Goal: Task Accomplishment & Management: Understand process/instructions

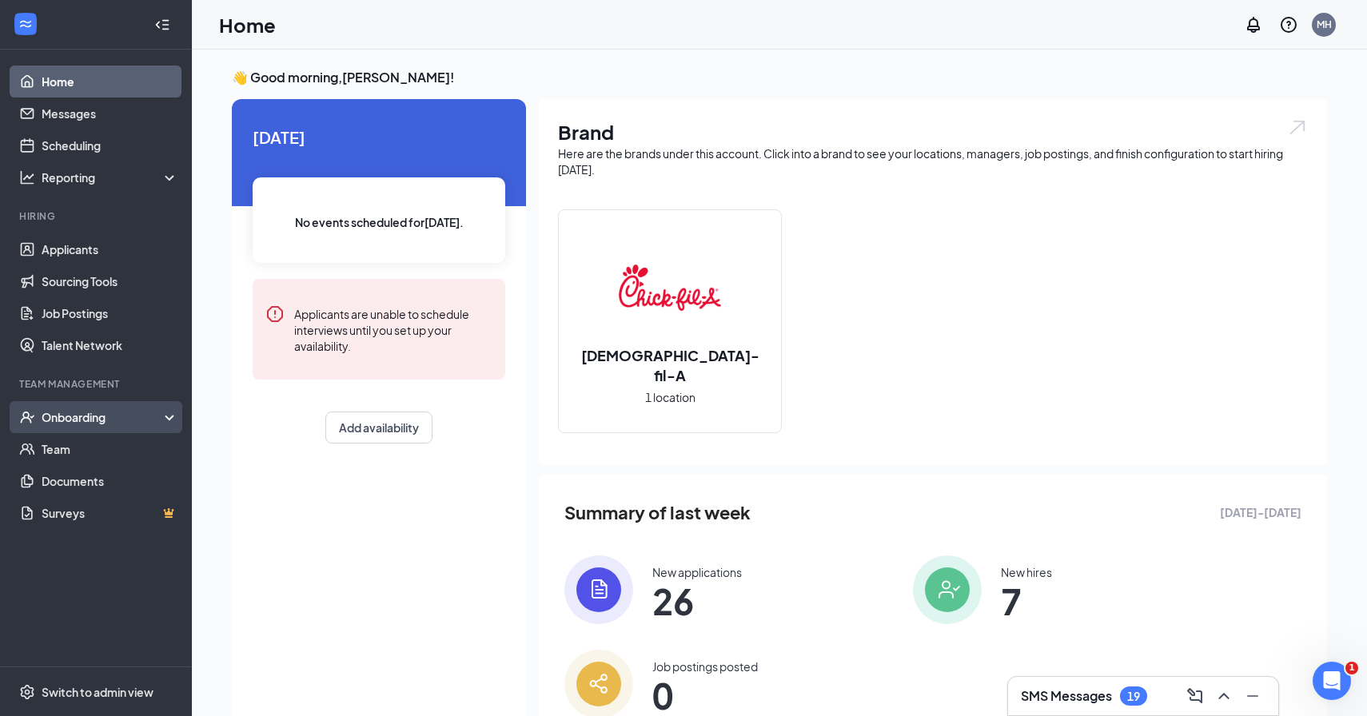
click at [117, 417] on div "Onboarding" at bounding box center [103, 417] width 123 height 16
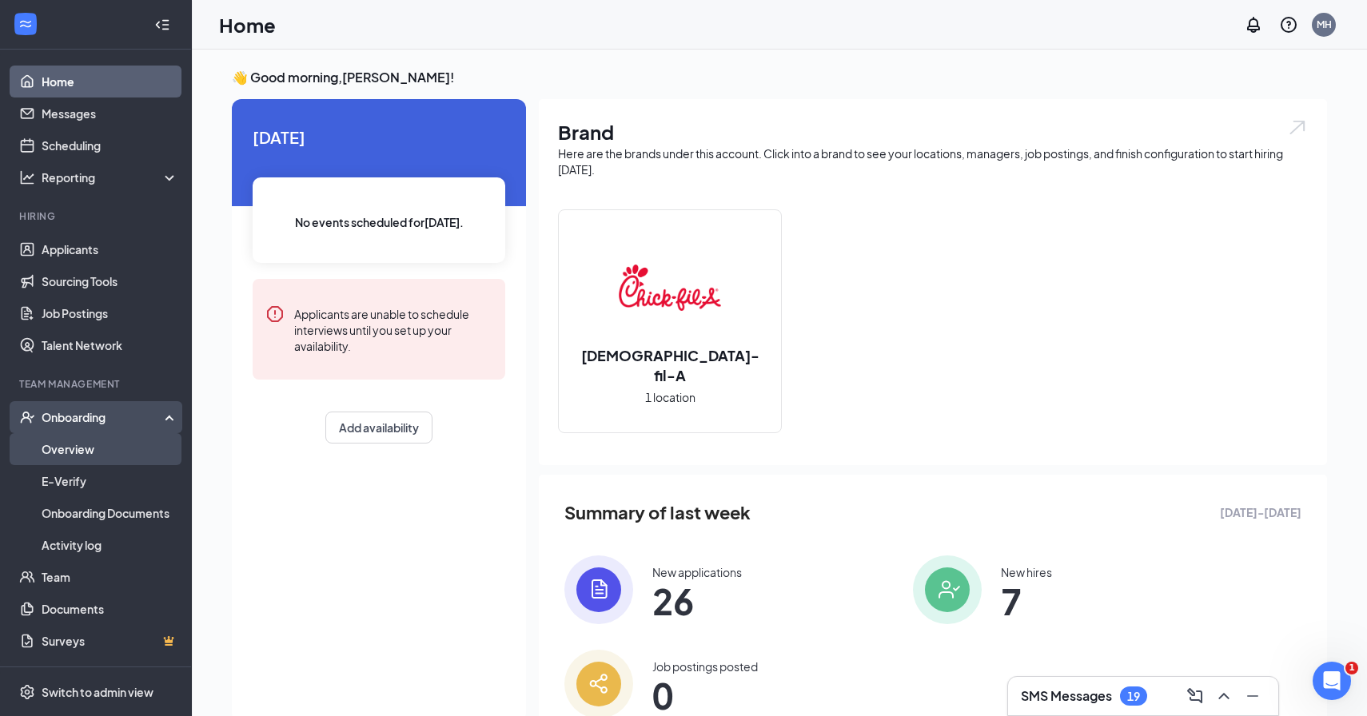
click at [95, 457] on link "Overview" at bounding box center [110, 449] width 137 height 32
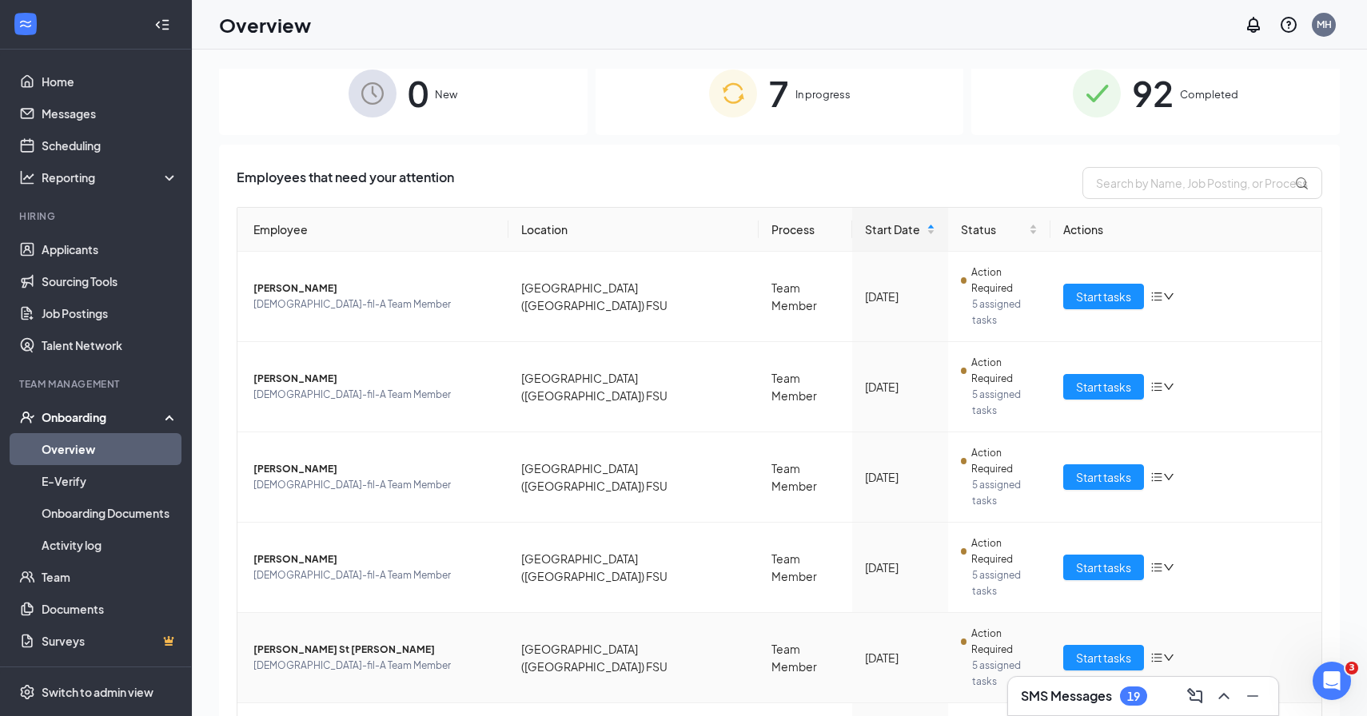
scroll to position [17, 0]
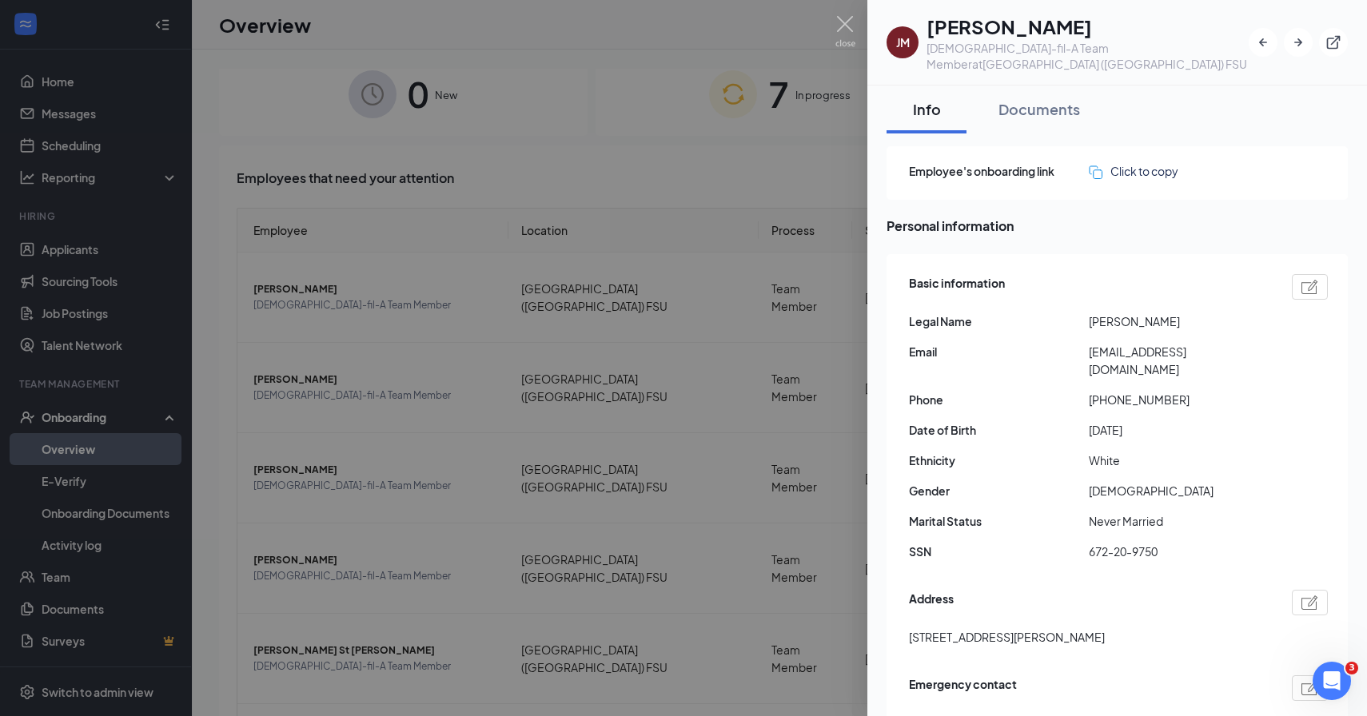
click at [700, 470] on div at bounding box center [683, 358] width 1367 height 716
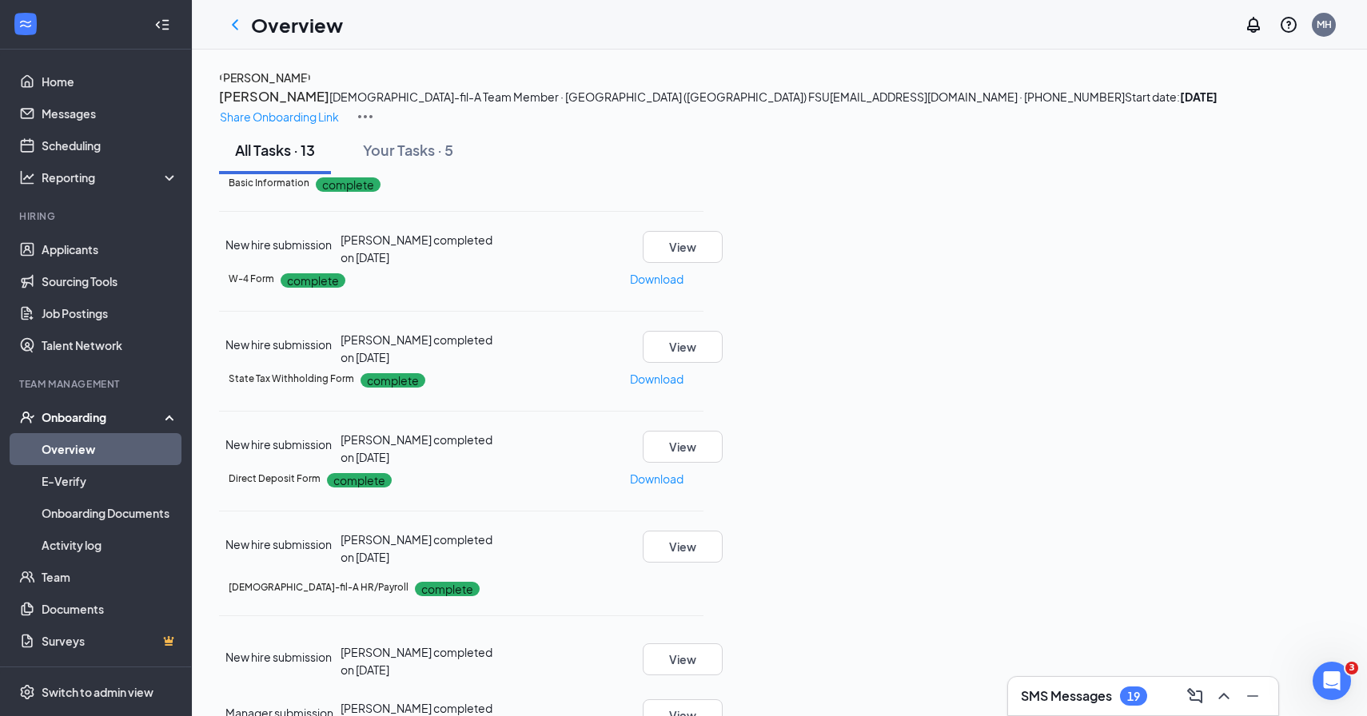
scroll to position [30, 0]
click at [339, 108] on p "Share Onboarding Link" at bounding box center [279, 117] width 119 height 18
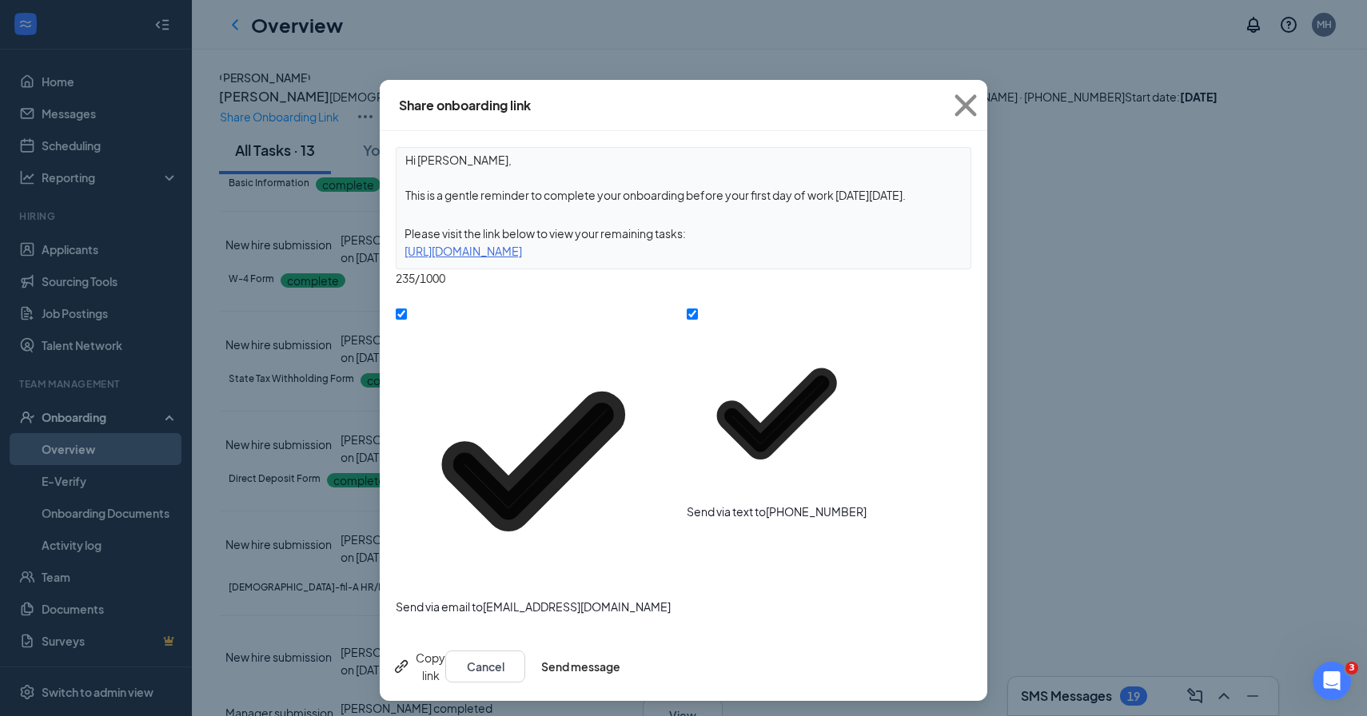
click at [736, 255] on div "[URL][DOMAIN_NAME]" at bounding box center [684, 251] width 574 height 18
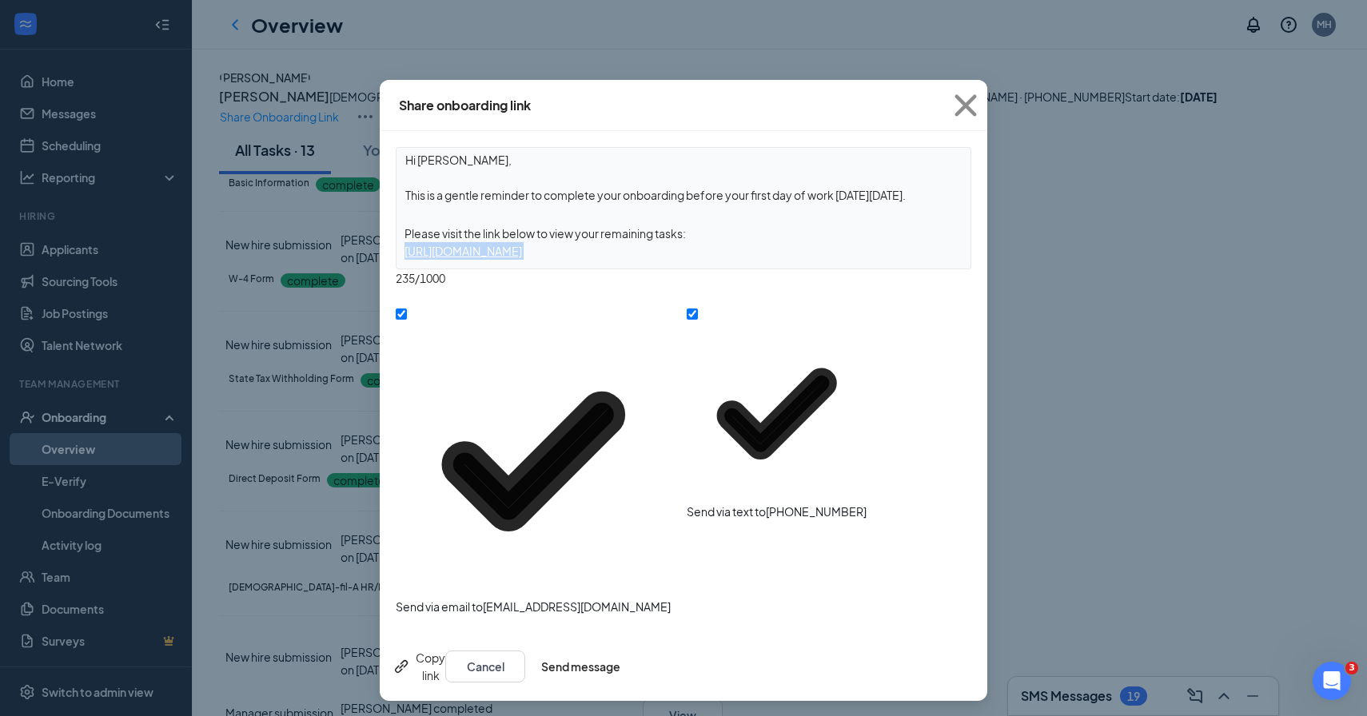
click at [736, 255] on div "[URL][DOMAIN_NAME]" at bounding box center [684, 251] width 574 height 18
click at [971, 106] on icon "Cross" at bounding box center [965, 105] width 43 height 43
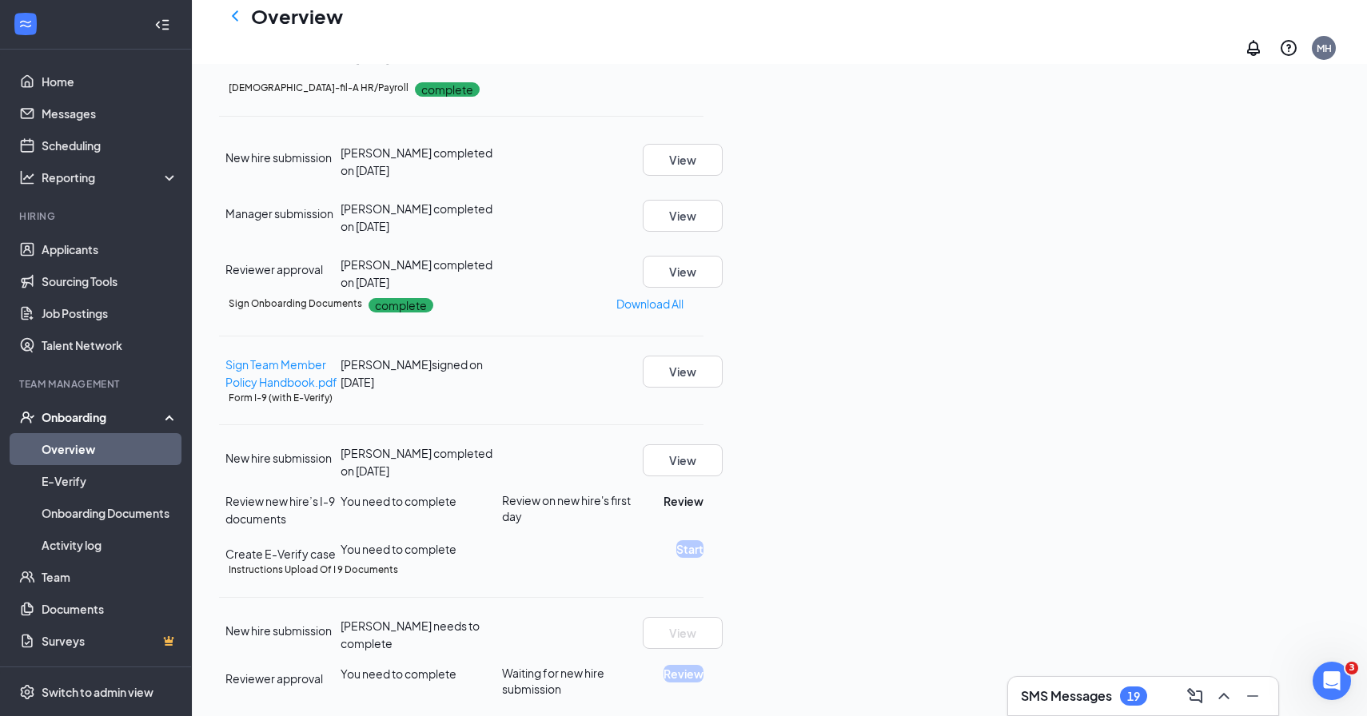
scroll to position [828, 0]
click at [723, 445] on button "View" at bounding box center [683, 461] width 80 height 32
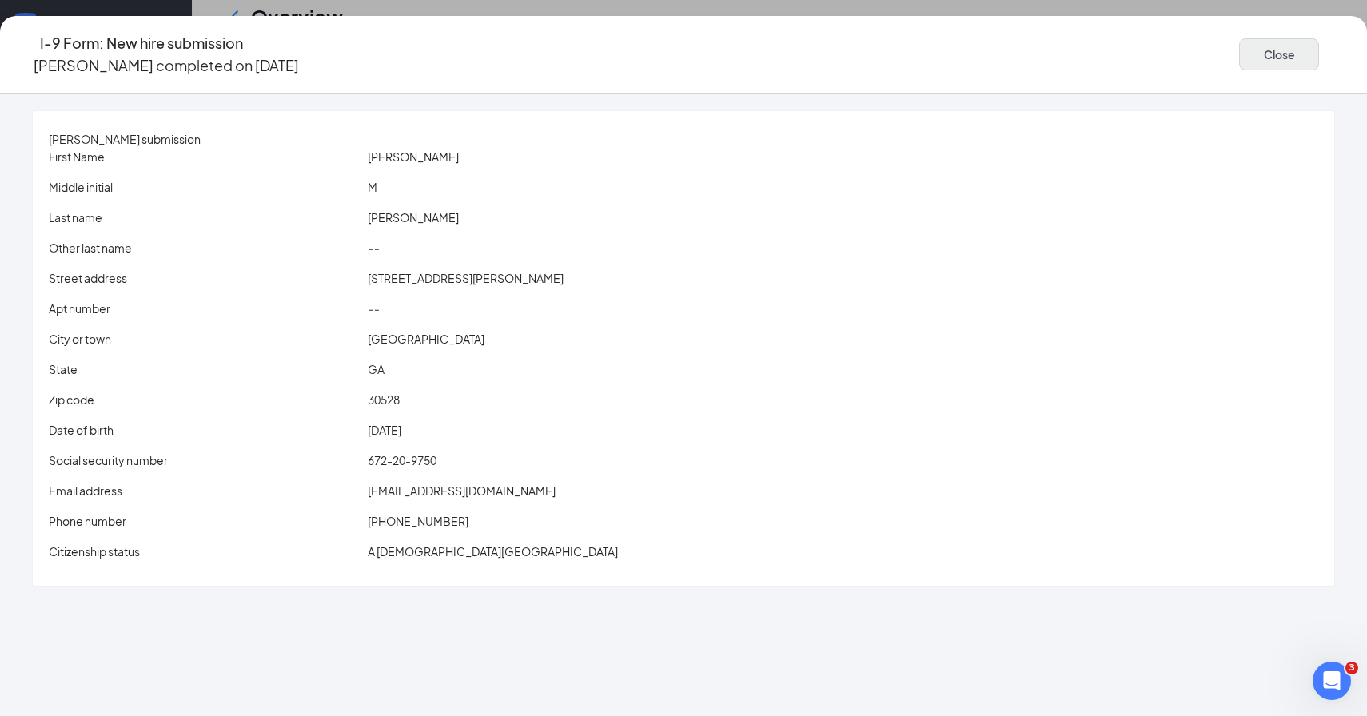
click at [1239, 61] on button "Close" at bounding box center [1279, 54] width 80 height 32
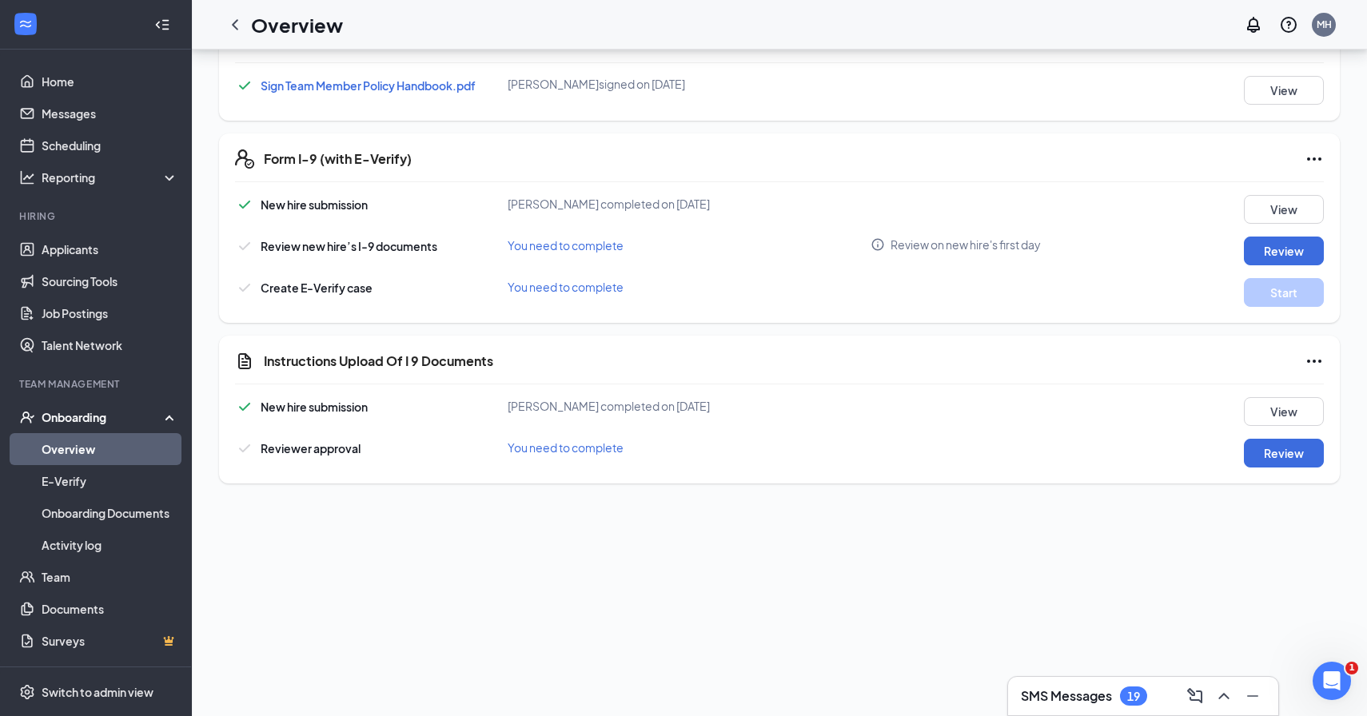
scroll to position [828, 0]
click at [1281, 422] on button "View" at bounding box center [1284, 411] width 80 height 29
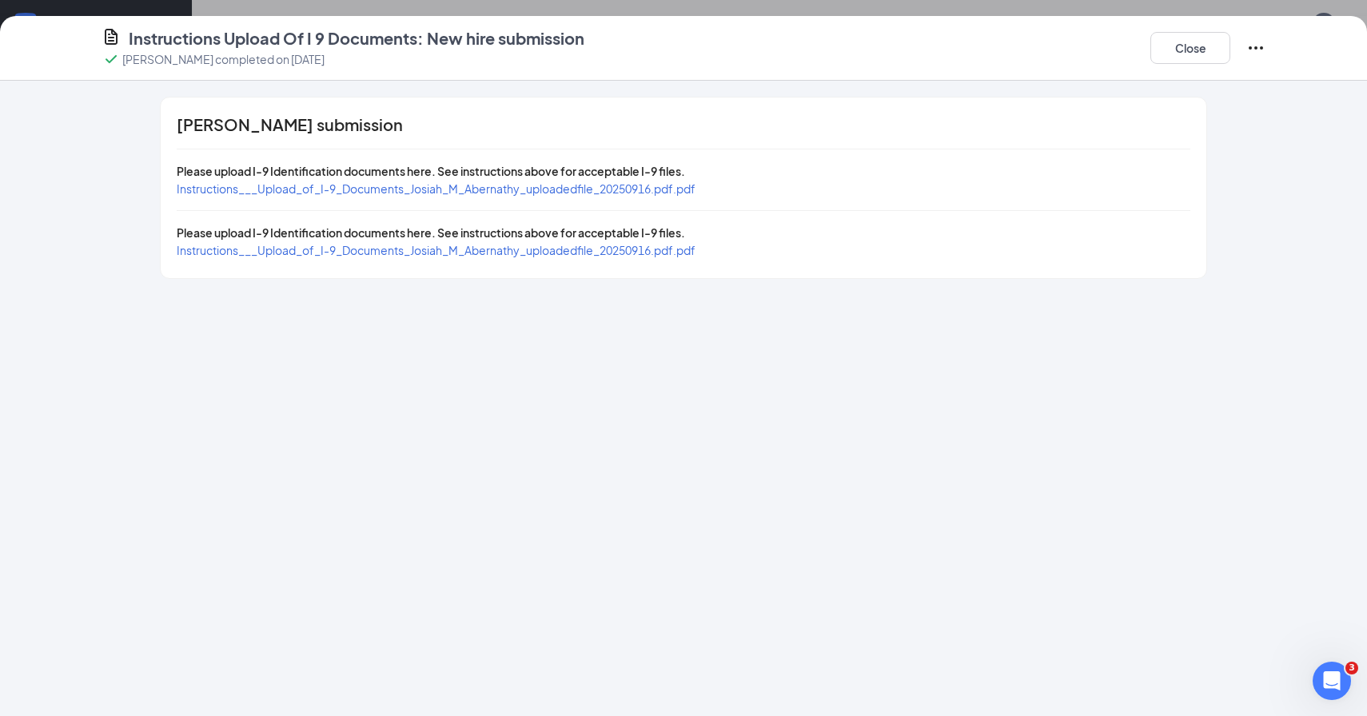
click at [546, 187] on span "Instructions___Upload_of_I-9_Documents_Josiah_M_Abernathy_uploadedfile_20250916…" at bounding box center [436, 189] width 519 height 14
click at [1213, 58] on button "Close" at bounding box center [1191, 48] width 80 height 32
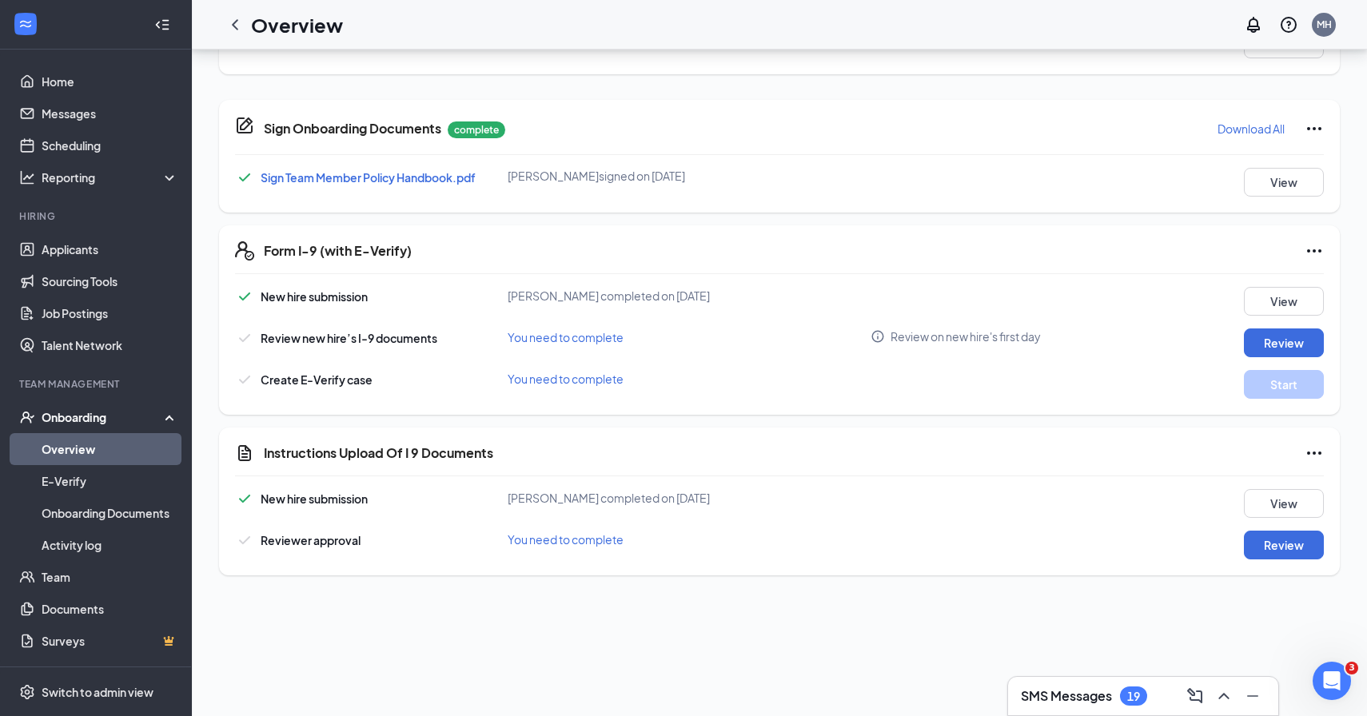
scroll to position [738, 0]
click at [1293, 507] on button "View" at bounding box center [1284, 502] width 80 height 29
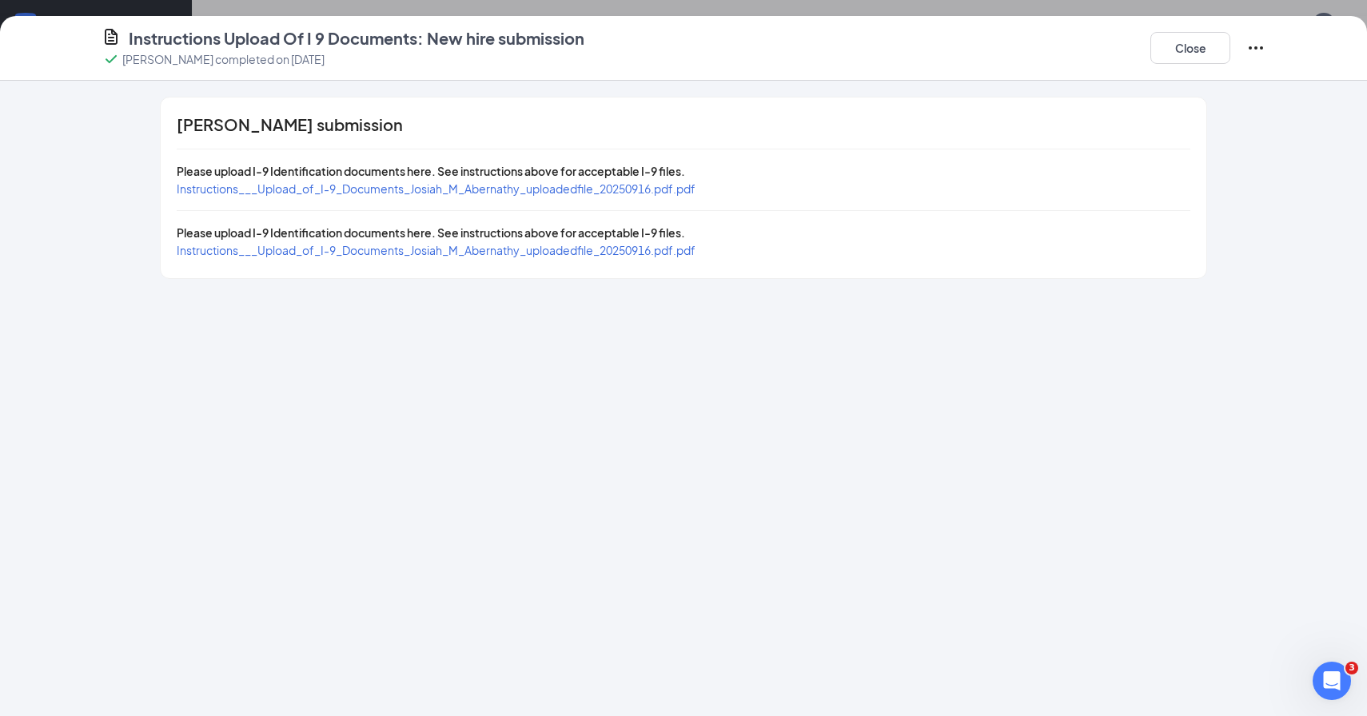
click at [680, 195] on span "Instructions___Upload_of_I-9_Documents_Josiah_M_Abernathy_uploadedfile_20250916…" at bounding box center [436, 189] width 519 height 14
click at [1185, 56] on button "Close" at bounding box center [1191, 48] width 80 height 32
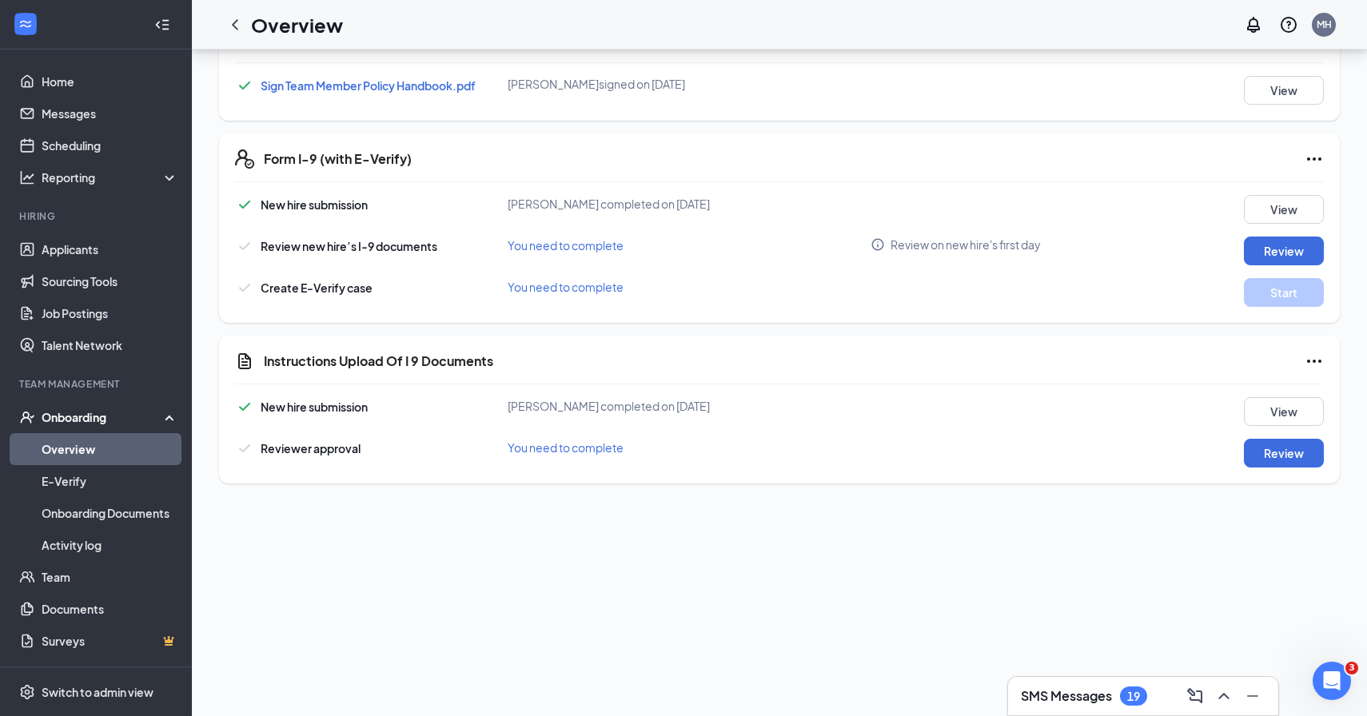
scroll to position [828, 0]
